Goal: Use online tool/utility: Utilize a website feature to perform a specific function

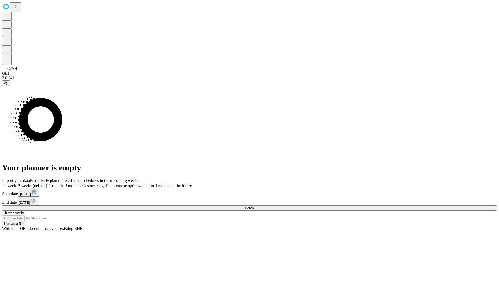
click at [254, 206] on span "Fetch" at bounding box center [249, 208] width 9 height 4
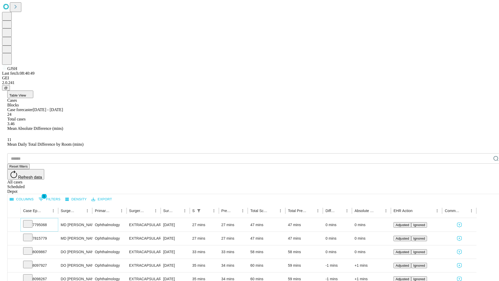
click at [30, 221] on icon at bounding box center [27, 223] width 5 height 5
